Goal: Information Seeking & Learning: Learn about a topic

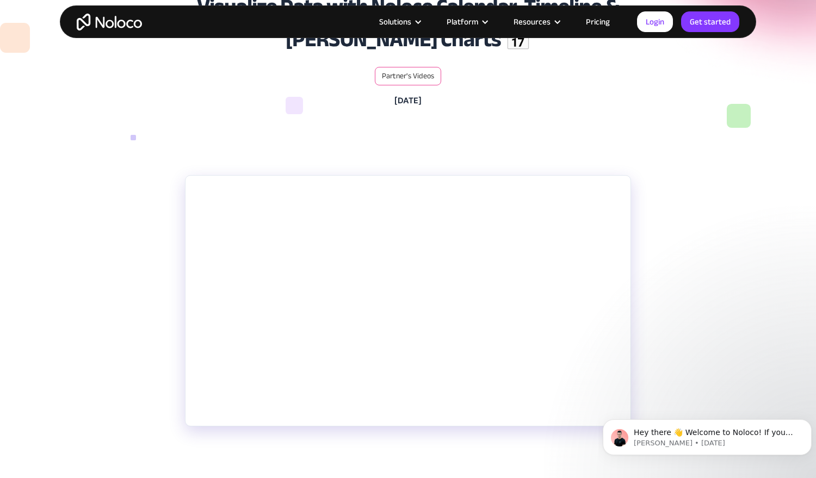
click at [724, 368] on section "Elevate your no-code game as we delve into using Noloco to create custom apps a…" at bounding box center [408, 355] width 816 height 382
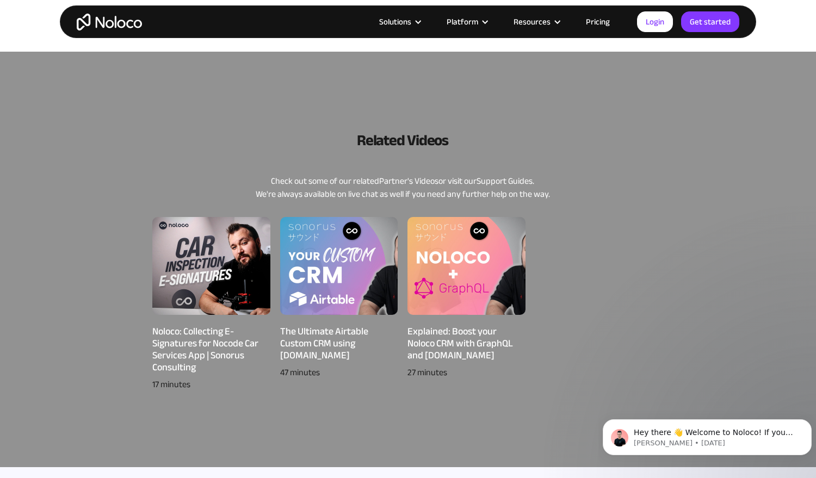
scroll to position [629, 0]
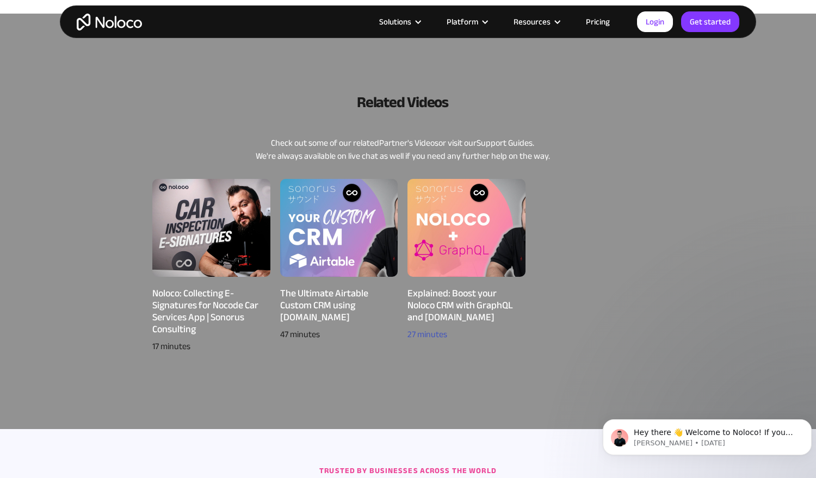
click at [435, 332] on div "27 minutes" at bounding box center [467, 334] width 118 height 13
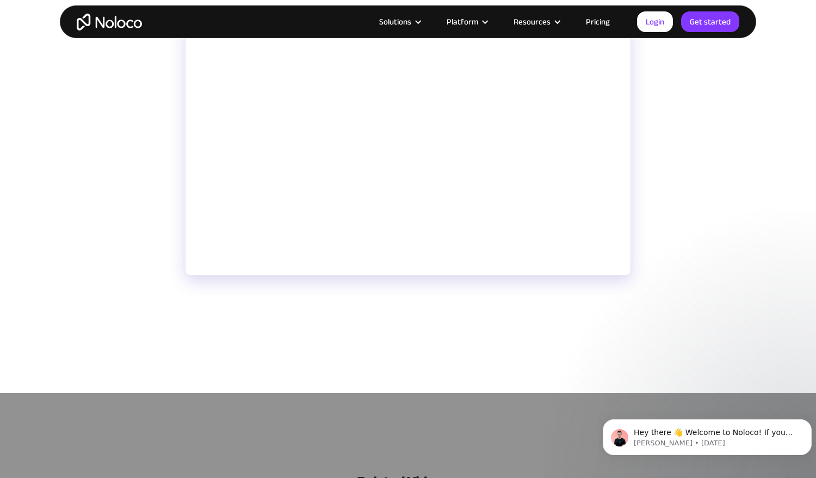
scroll to position [245, 0]
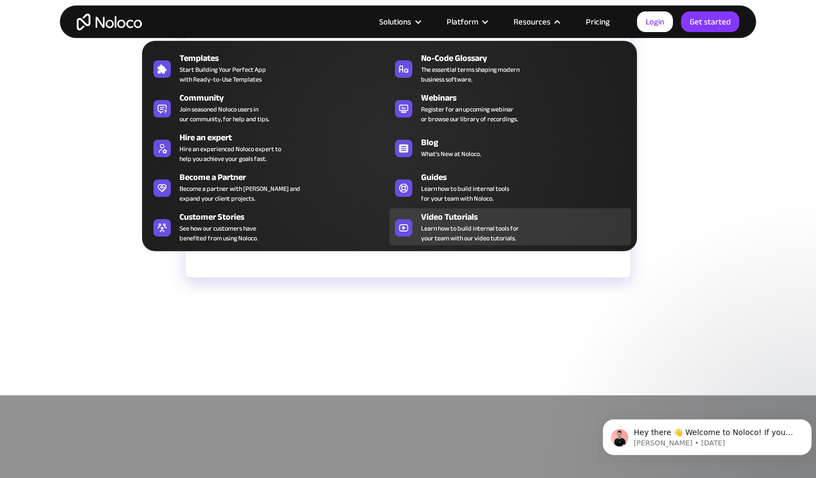
click at [461, 224] on span "Learn how to build internal tools for your team with our video tutorials." at bounding box center [470, 234] width 98 height 20
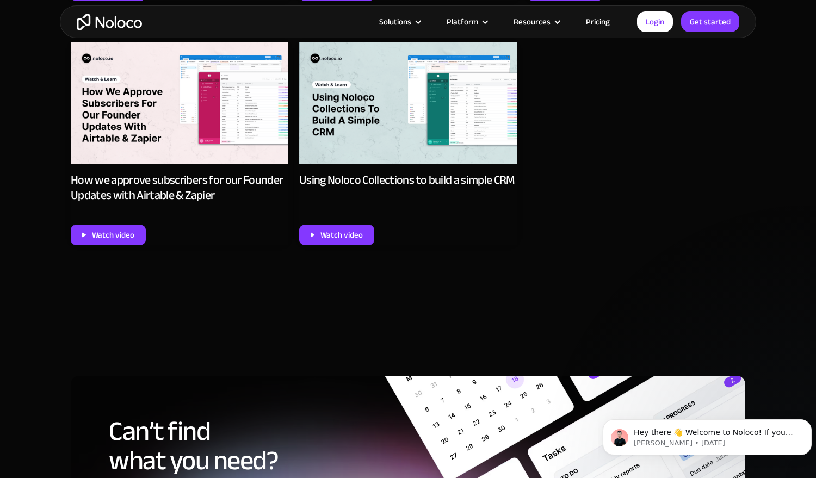
scroll to position [4747, 0]
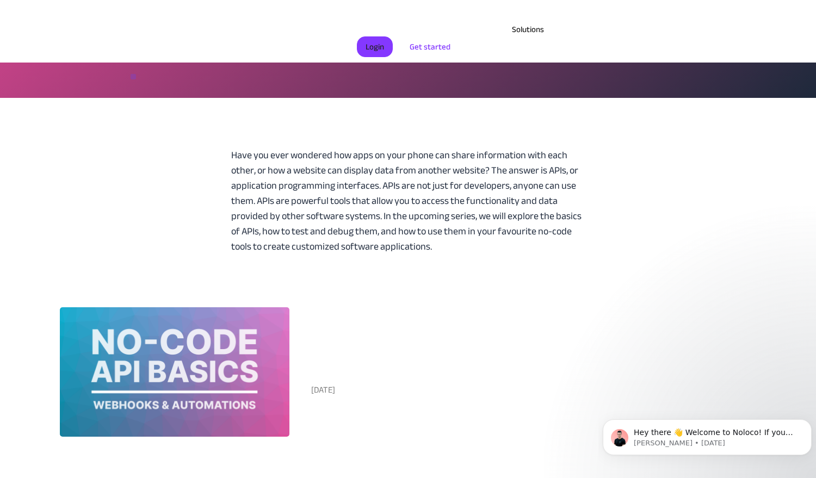
scroll to position [163, 0]
